Goal: Transaction & Acquisition: Purchase product/service

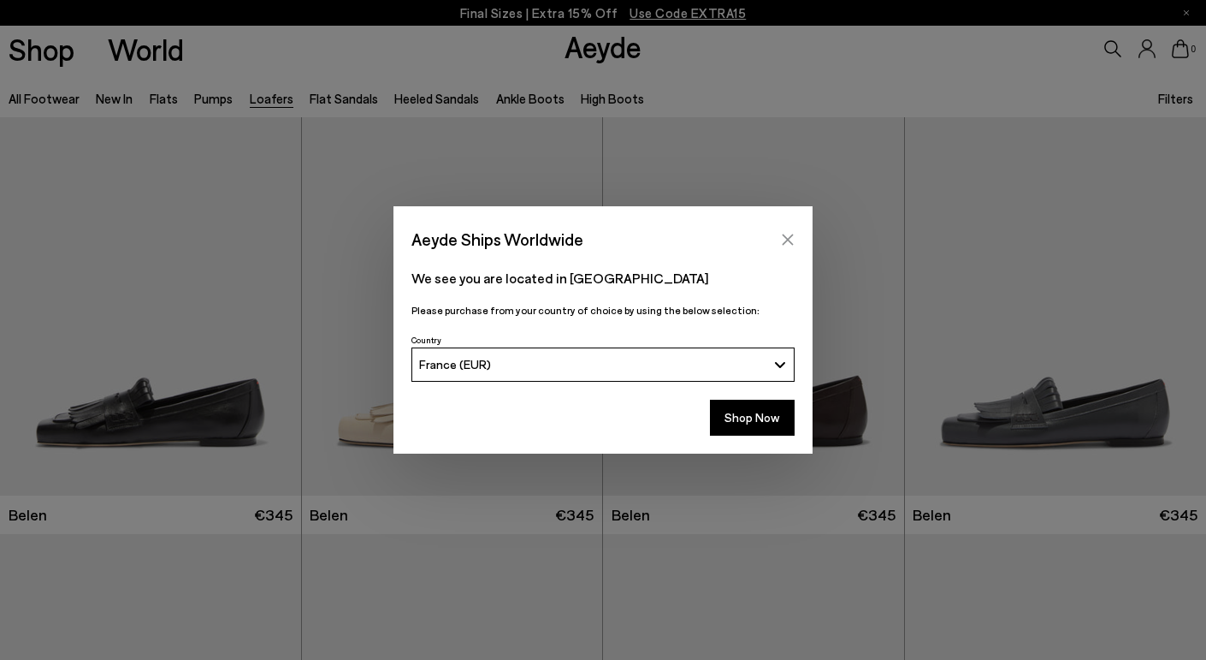
click at [778, 232] on button "Close" at bounding box center [788, 240] width 26 height 26
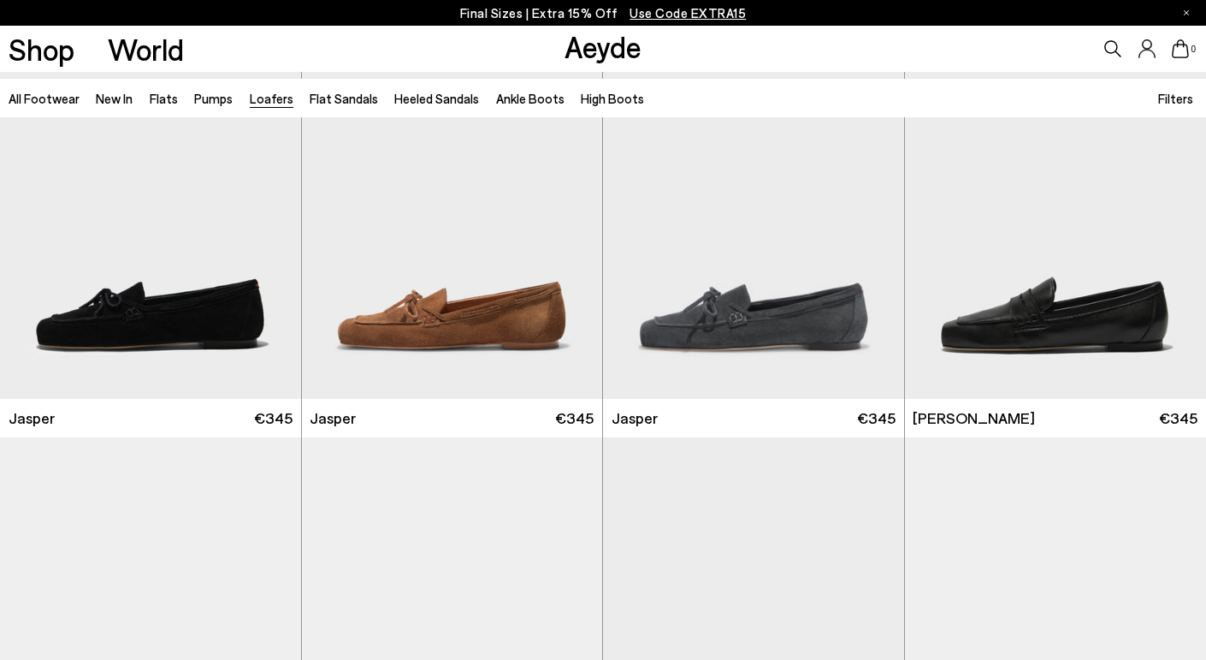
scroll to position [530, 0]
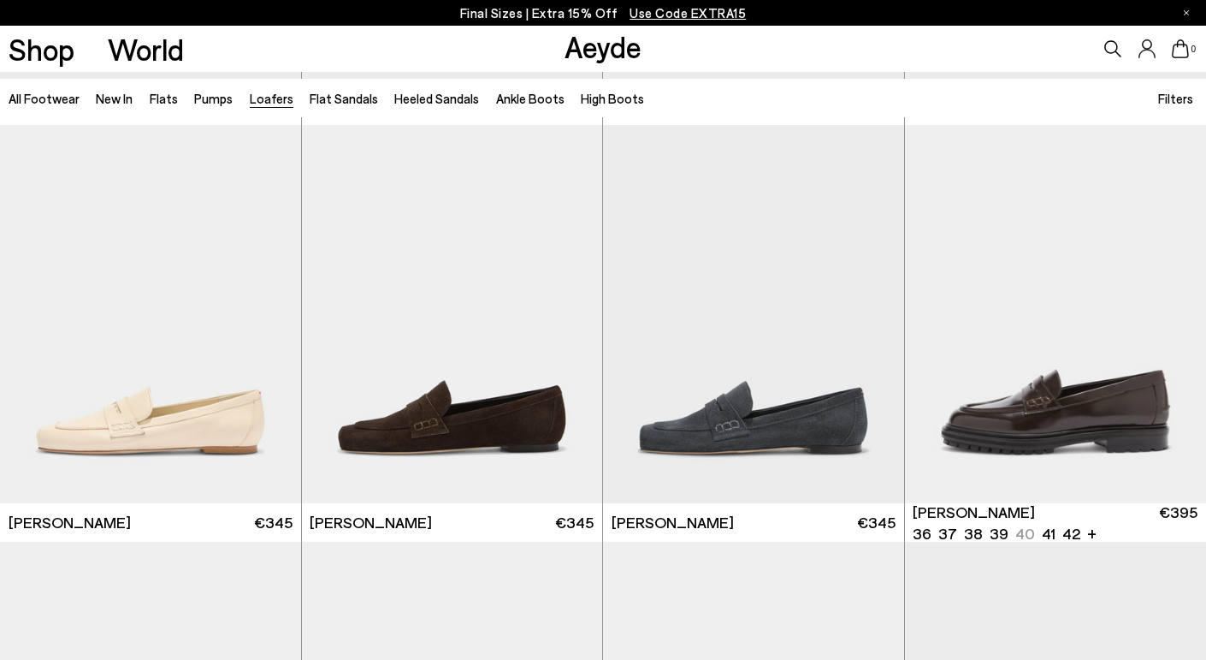
scroll to position [828, 0]
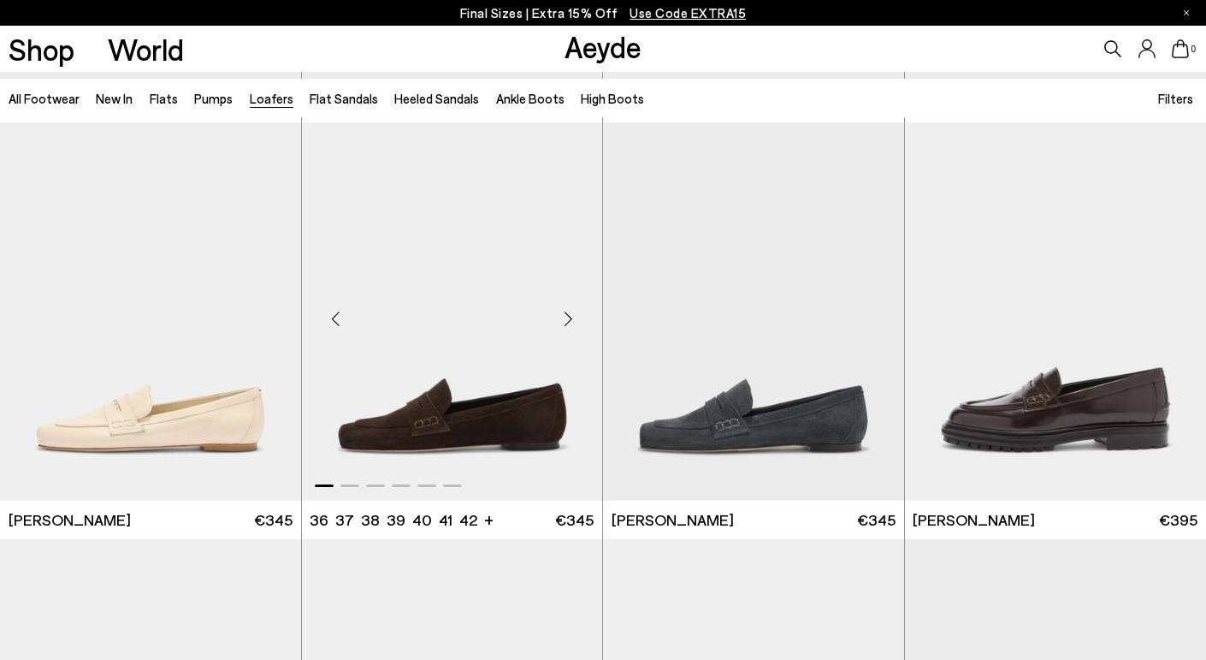
click at [446, 419] on img "1 / 6" at bounding box center [452, 311] width 301 height 378
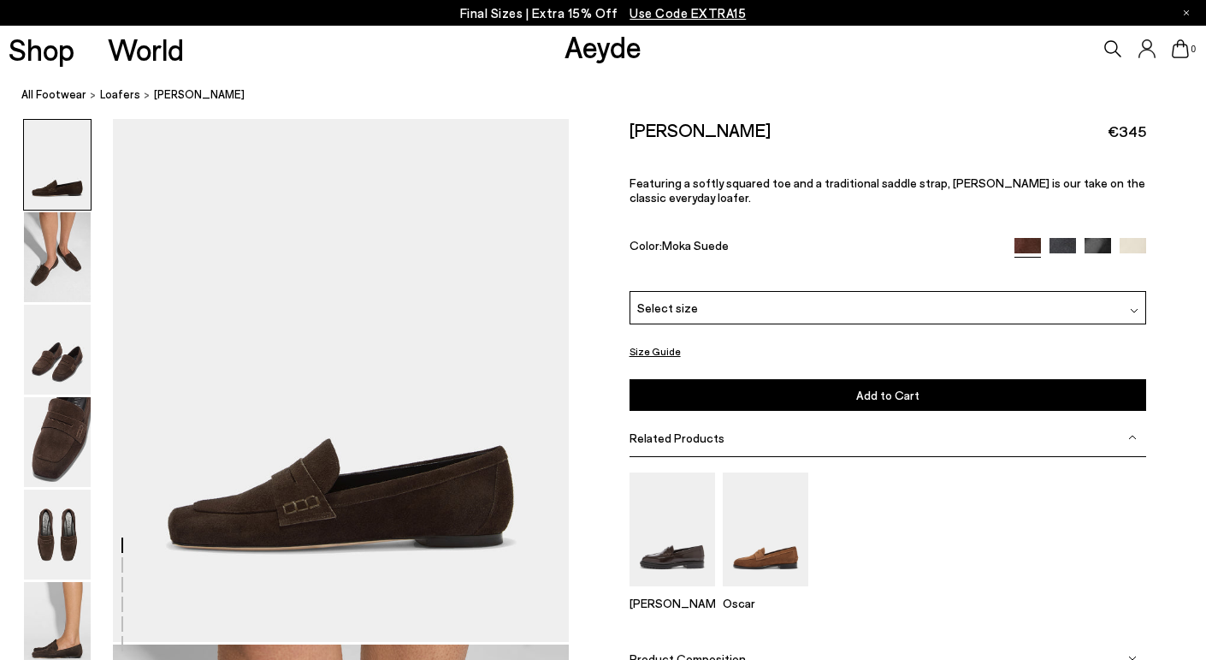
scroll to position [96, 0]
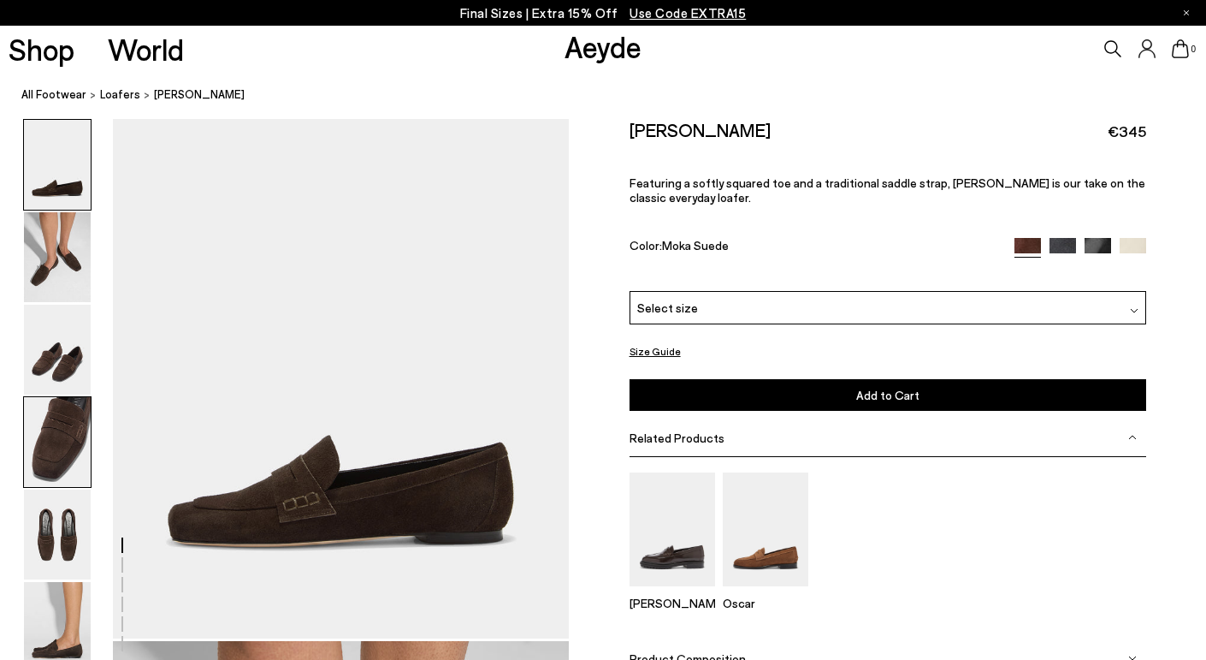
click at [61, 430] on img at bounding box center [57, 442] width 67 height 90
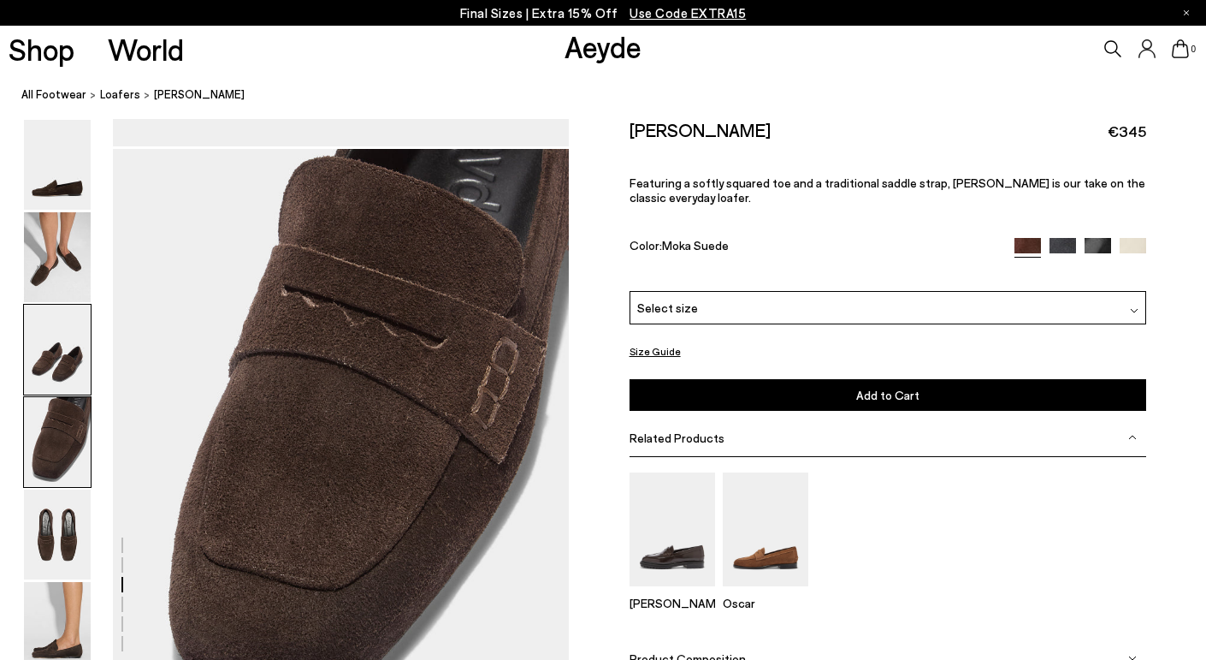
scroll to position [1844, 0]
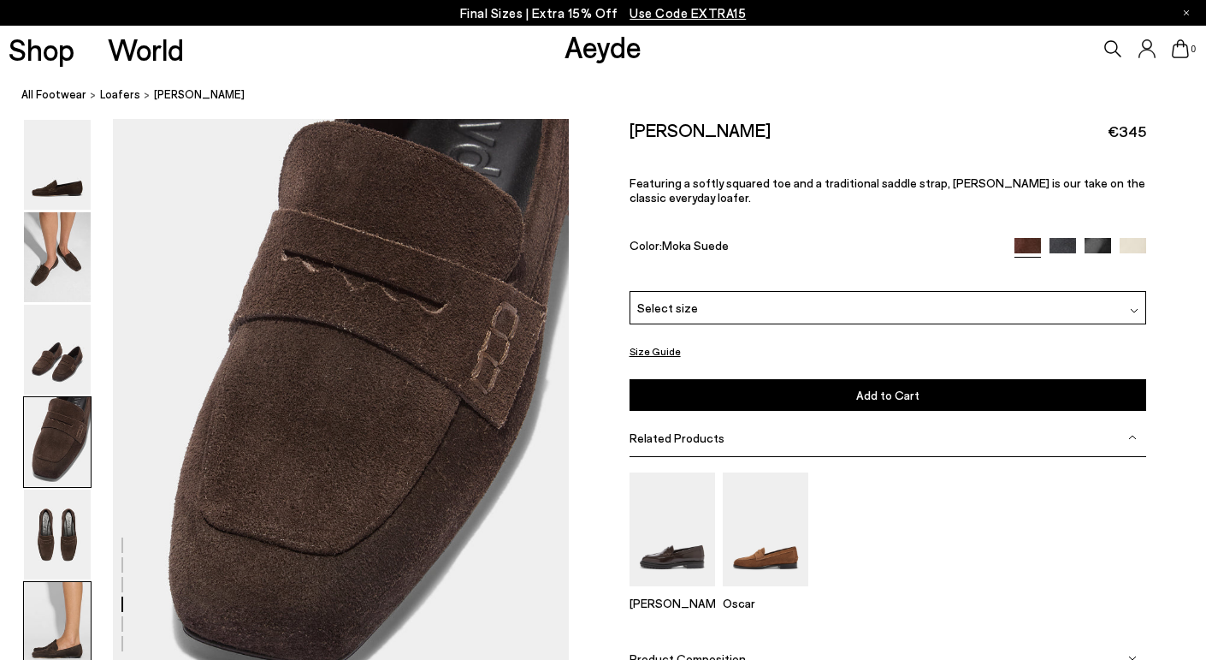
click at [68, 619] on img at bounding box center [57, 627] width 67 height 90
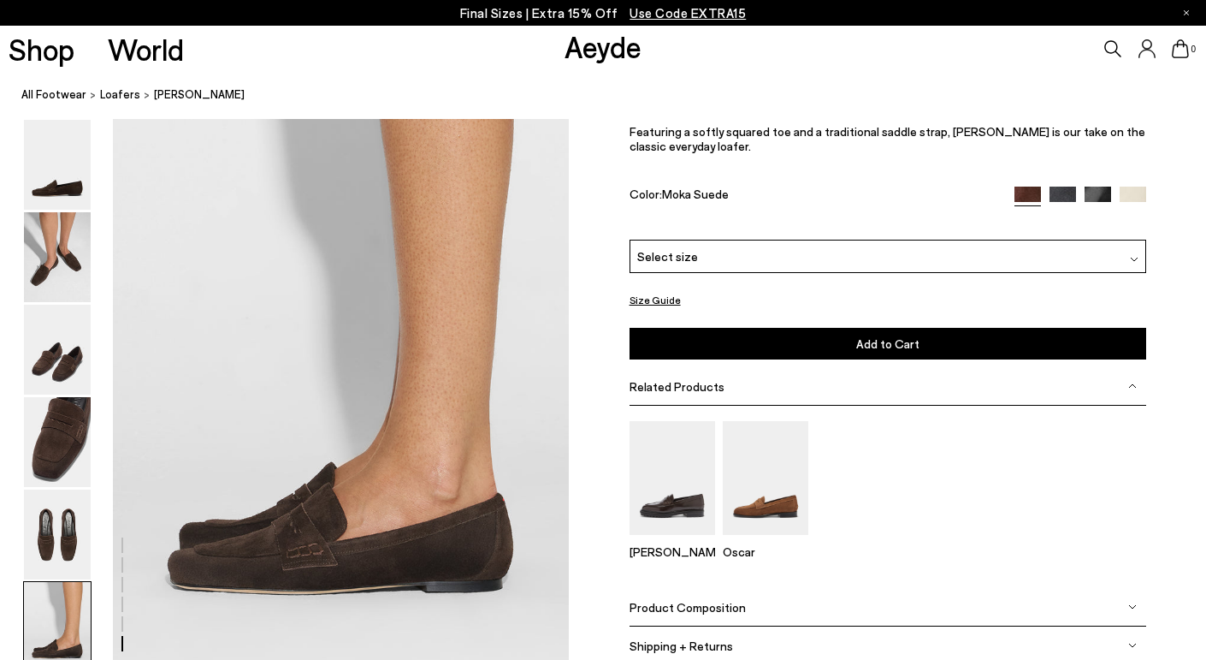
scroll to position [3182, 0]
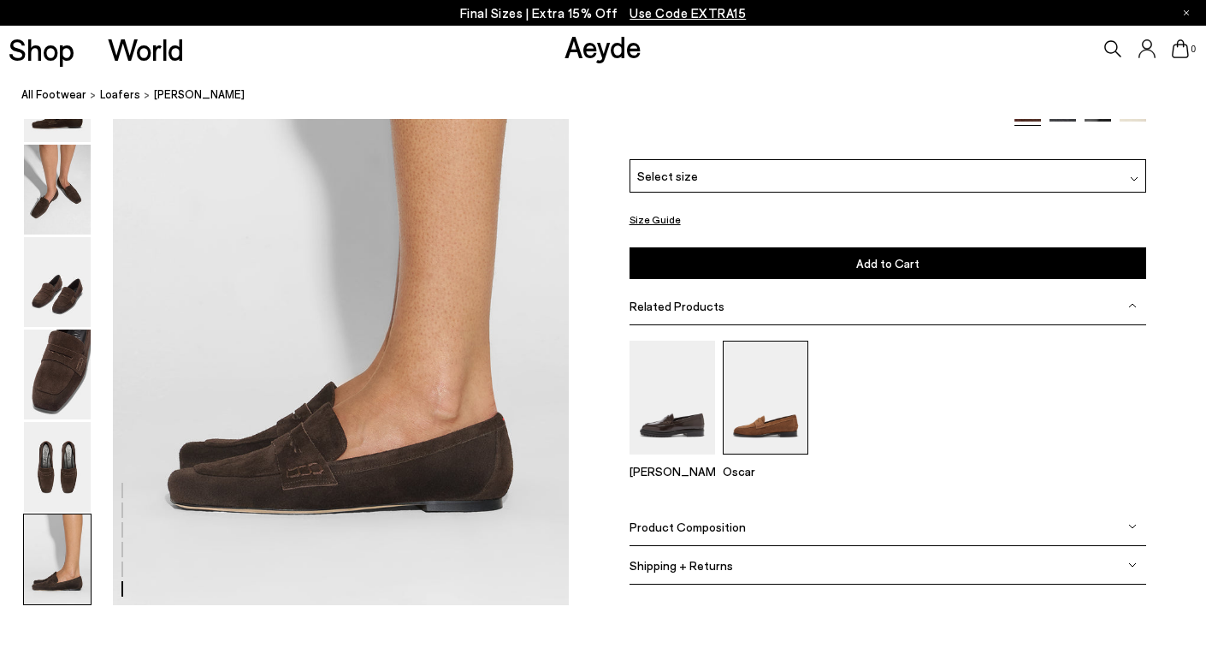
click at [774, 417] on img at bounding box center [766, 397] width 86 height 114
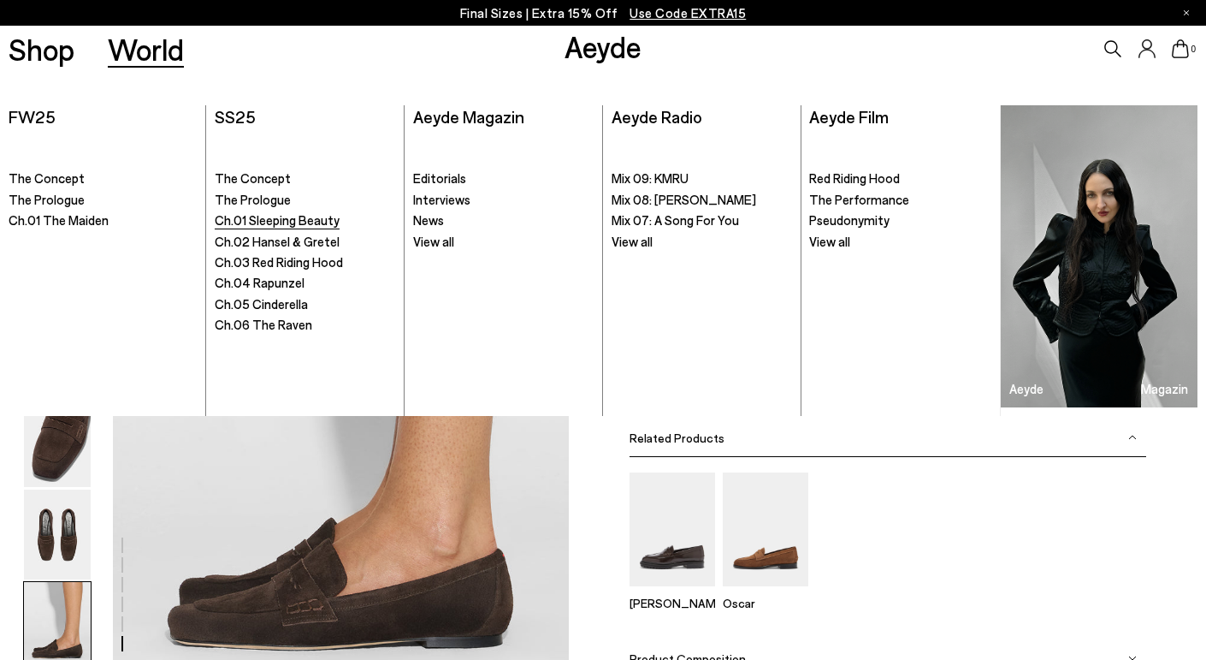
scroll to position [3046, 0]
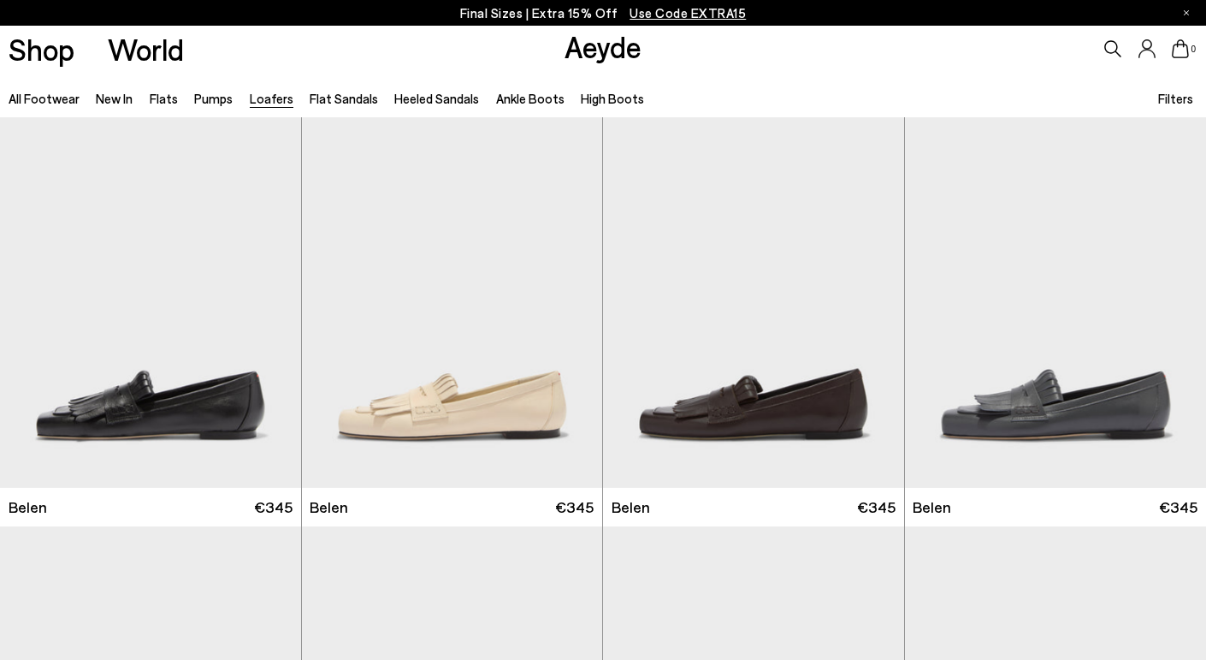
scroll to position [2, 0]
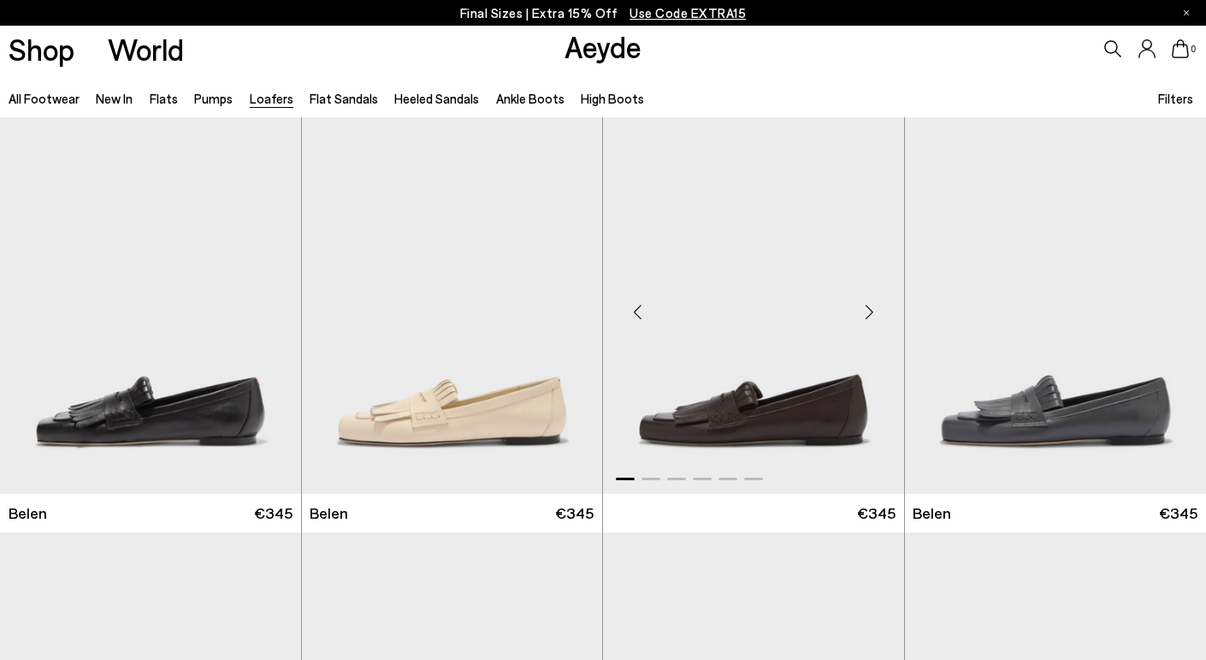
click at [743, 427] on img "1 / 6" at bounding box center [753, 304] width 301 height 378
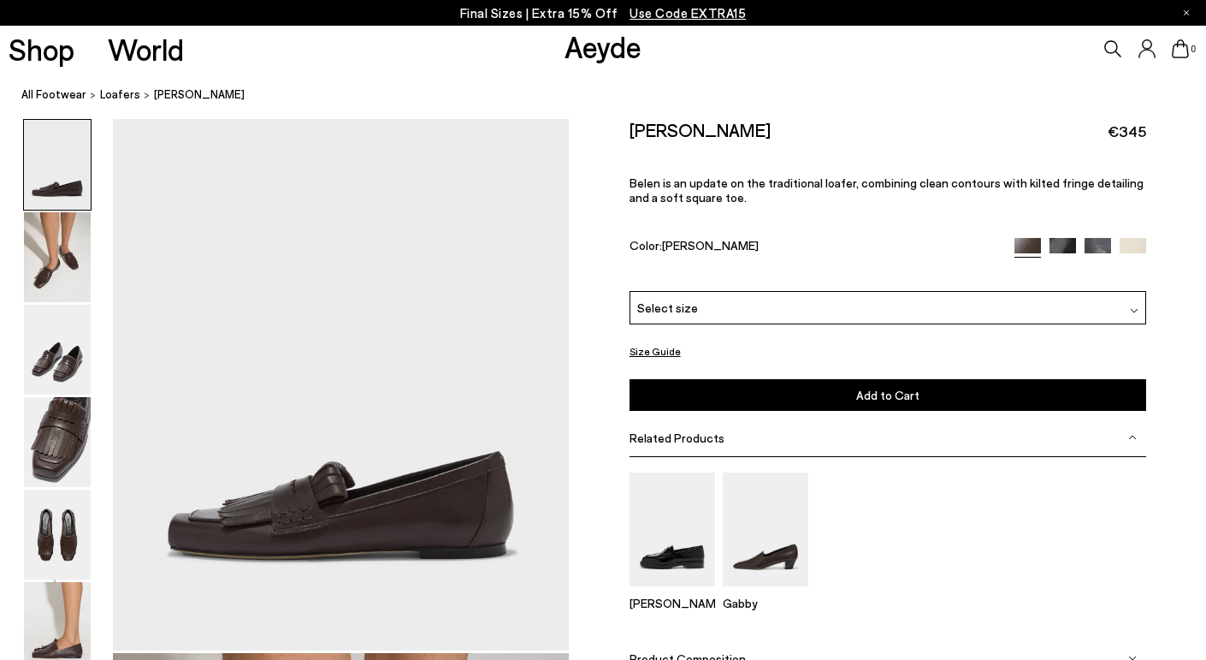
scroll to position [90, 0]
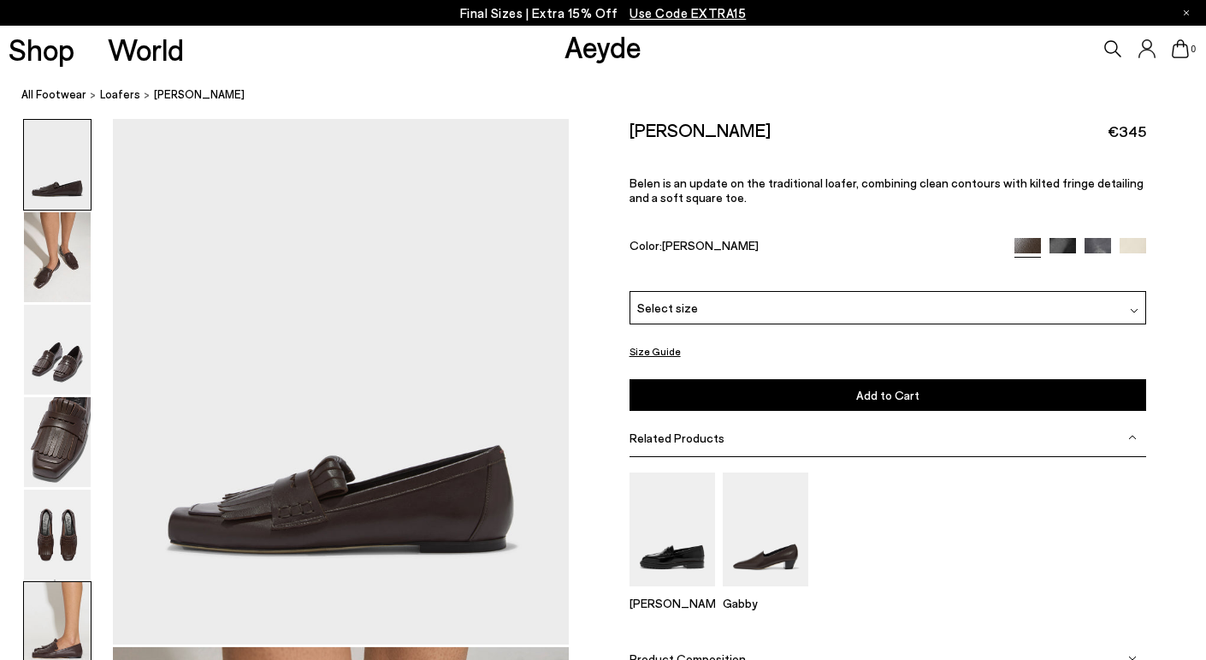
click at [81, 619] on img at bounding box center [57, 627] width 67 height 90
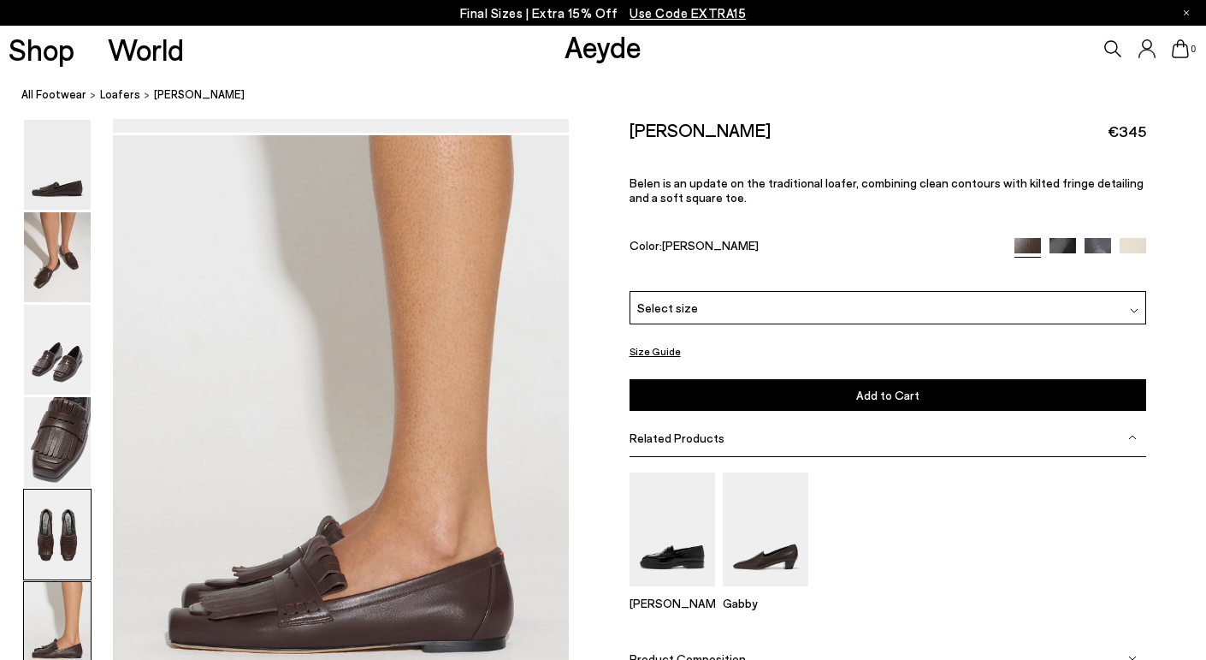
scroll to position [3182, 0]
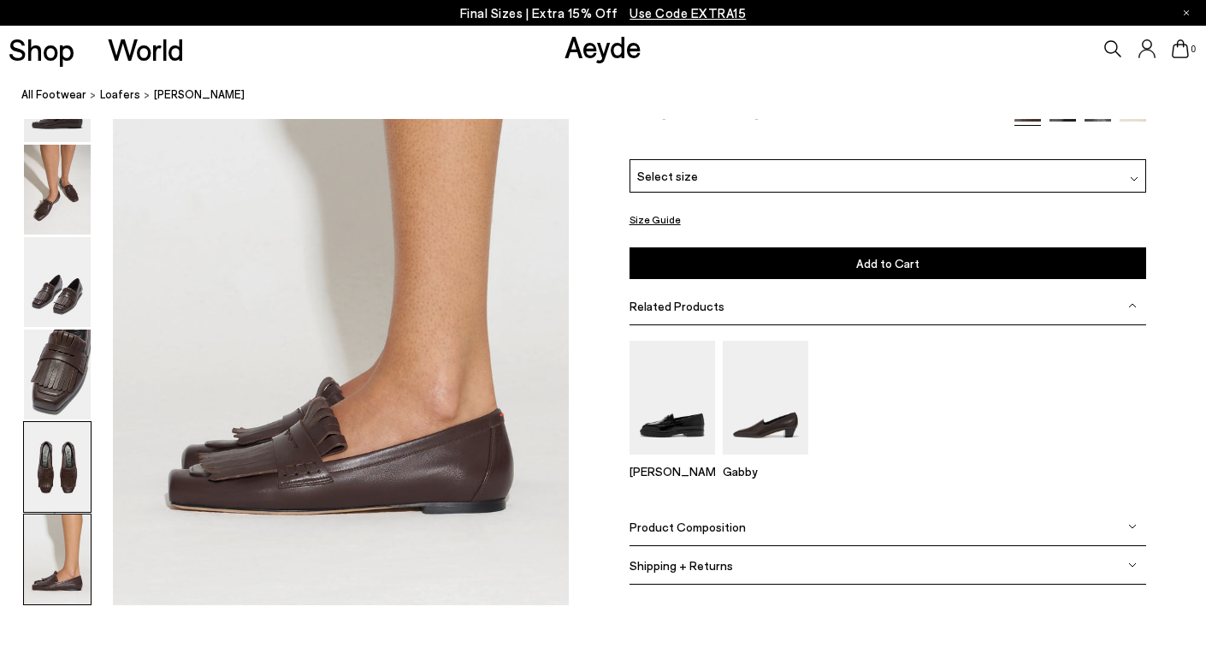
click at [56, 481] on img at bounding box center [57, 467] width 67 height 90
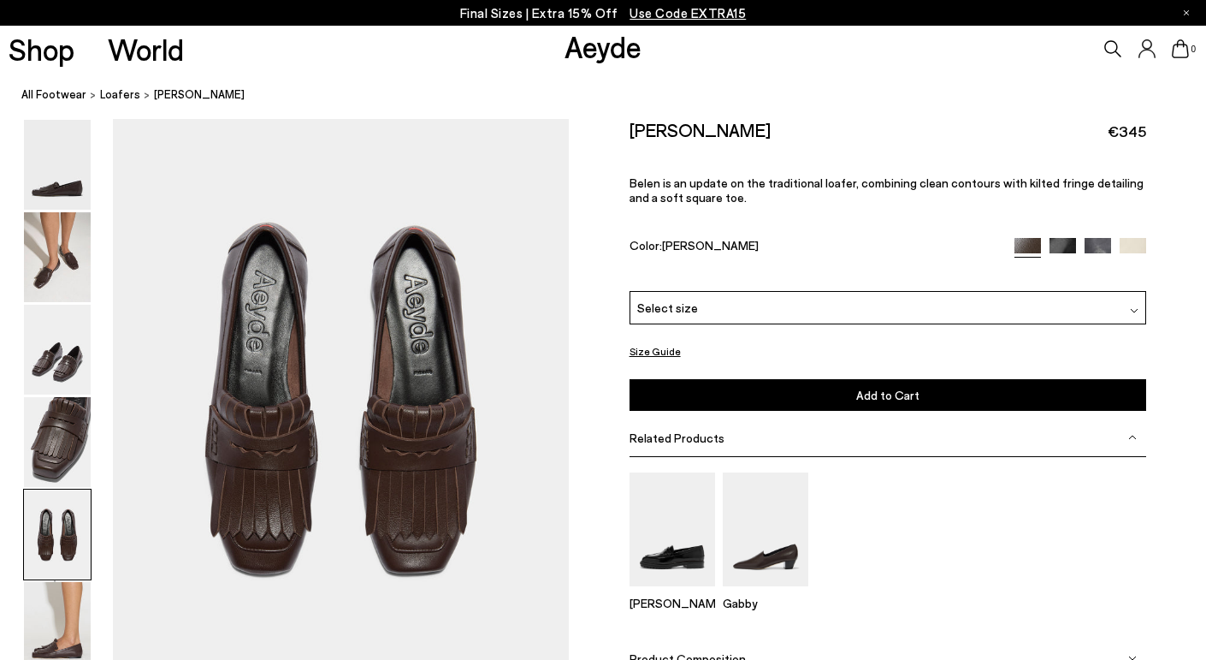
scroll to position [2454, 0]
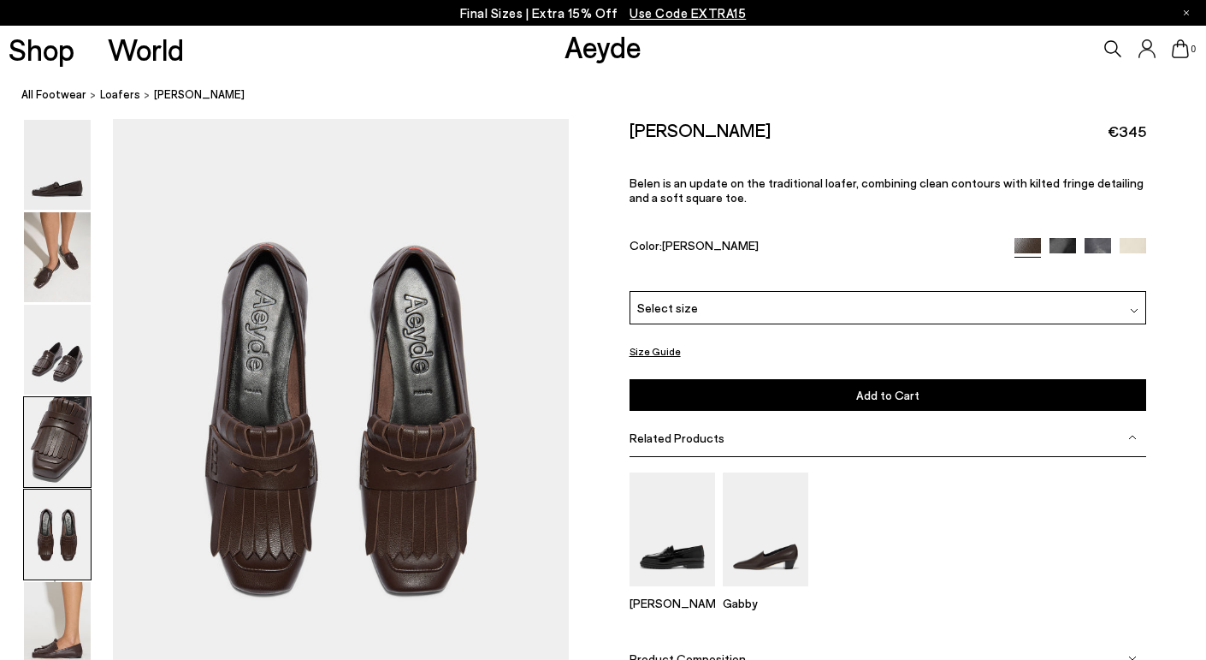
click at [53, 459] on img at bounding box center [57, 442] width 67 height 90
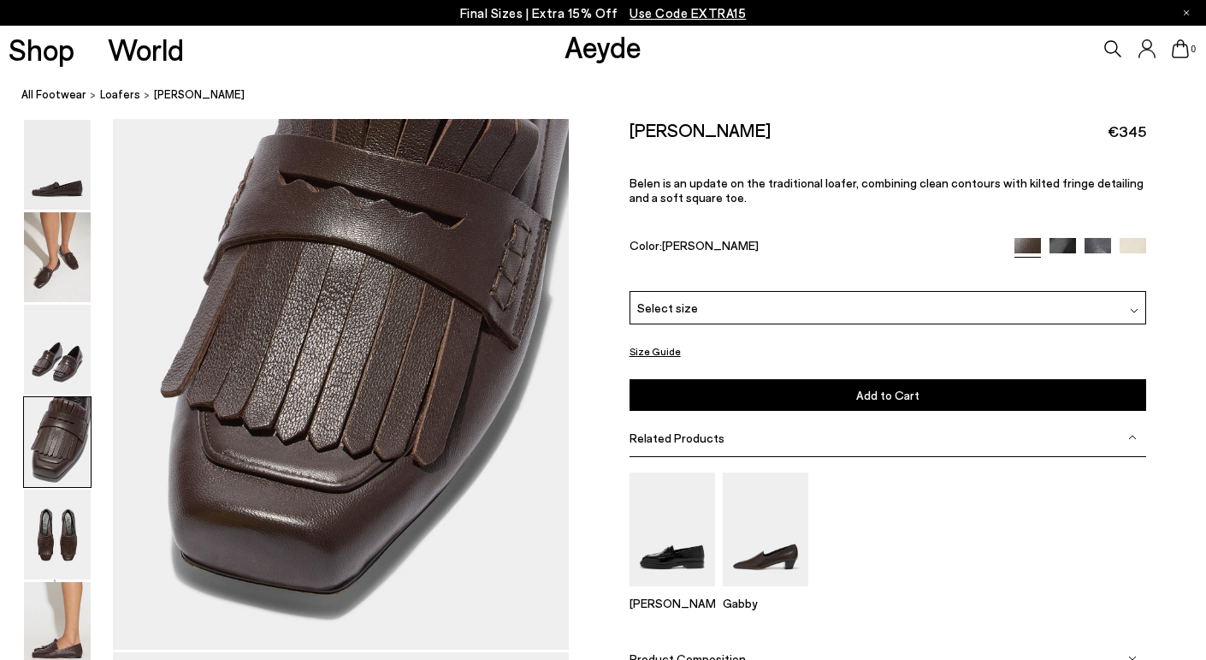
scroll to position [1844, 0]
